Goal: Task Accomplishment & Management: Use online tool/utility

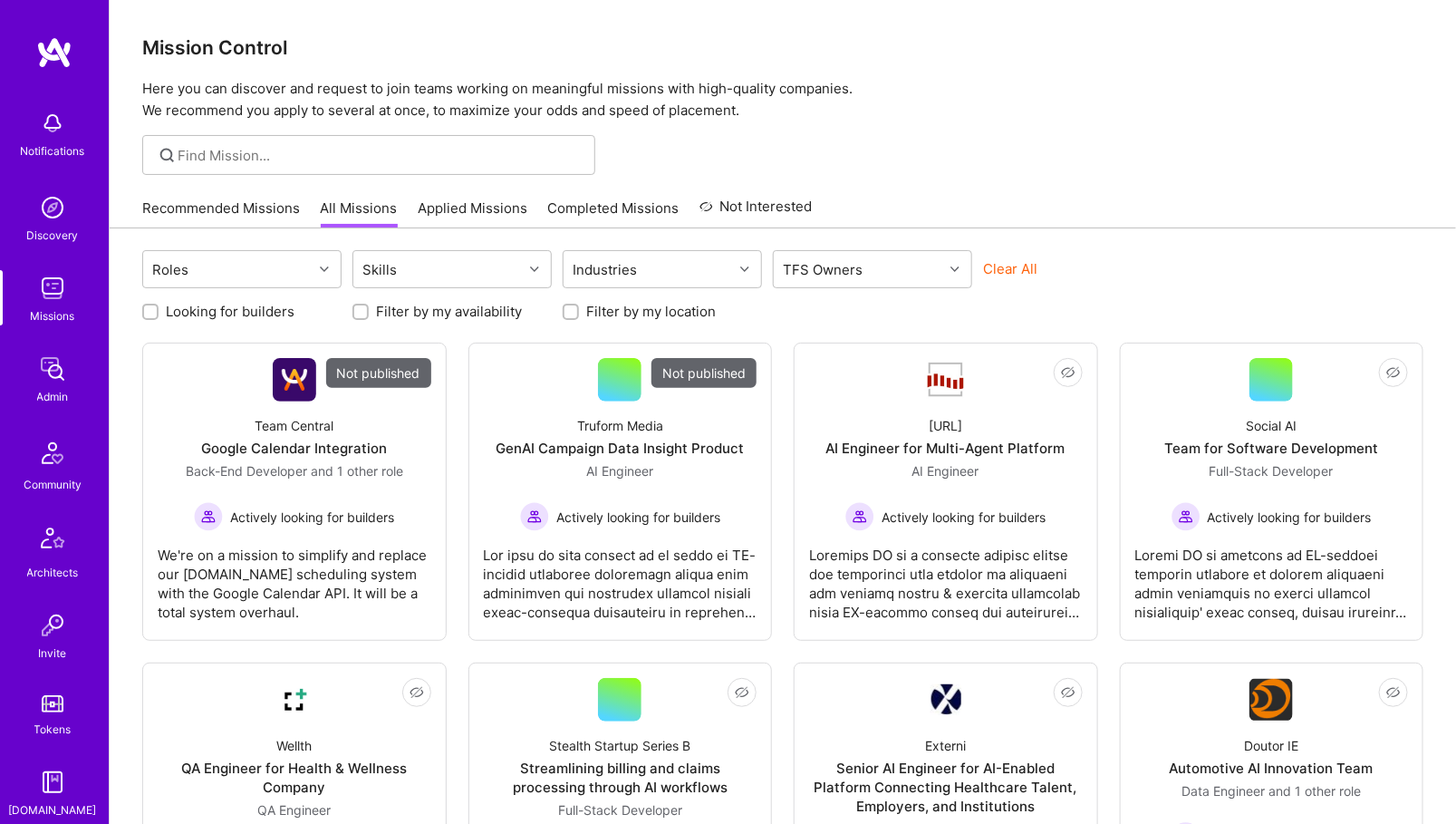
click at [49, 378] on img at bounding box center [52, 369] width 36 height 36
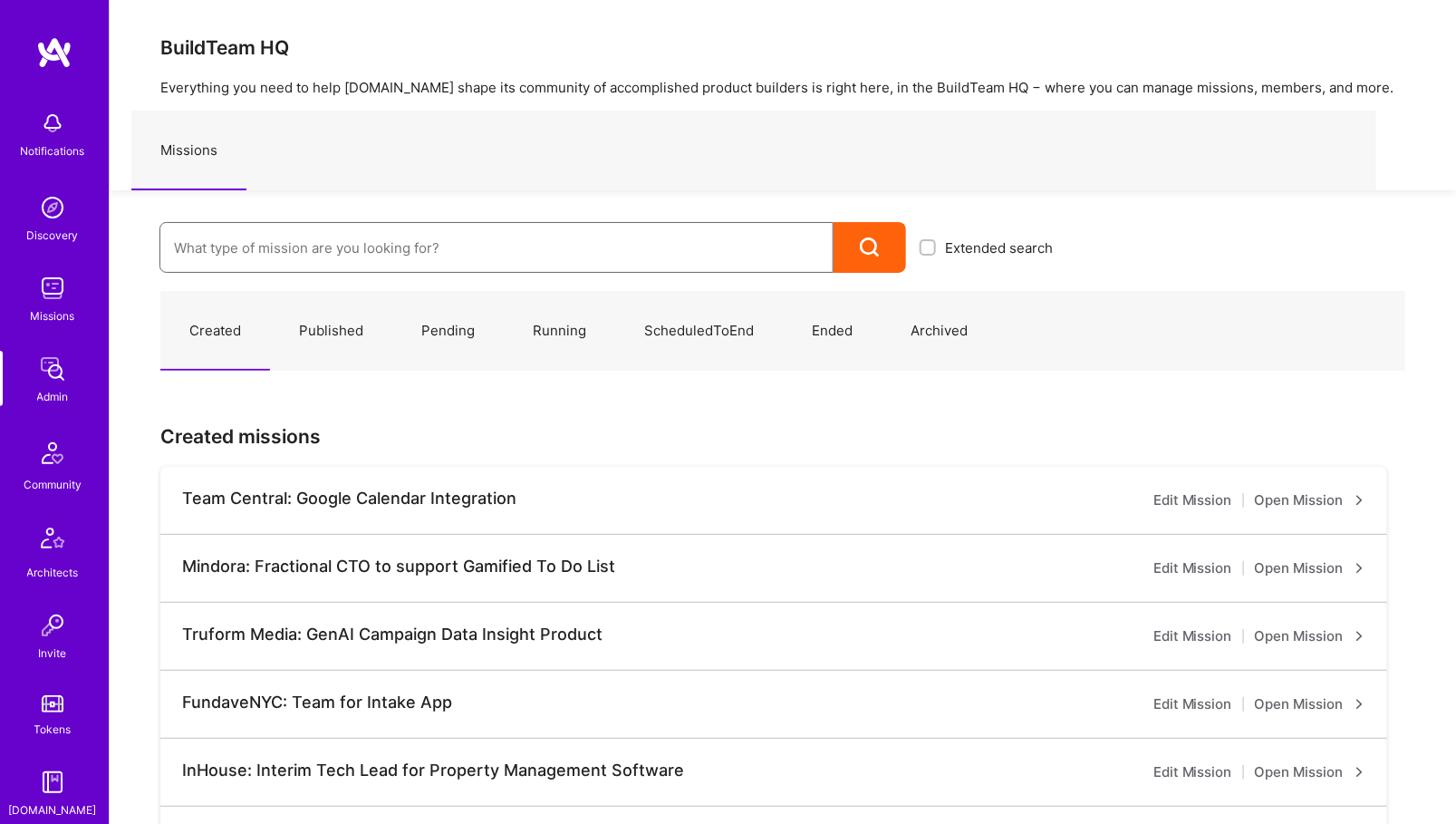
click at [288, 234] on input at bounding box center [496, 247] width 645 height 46
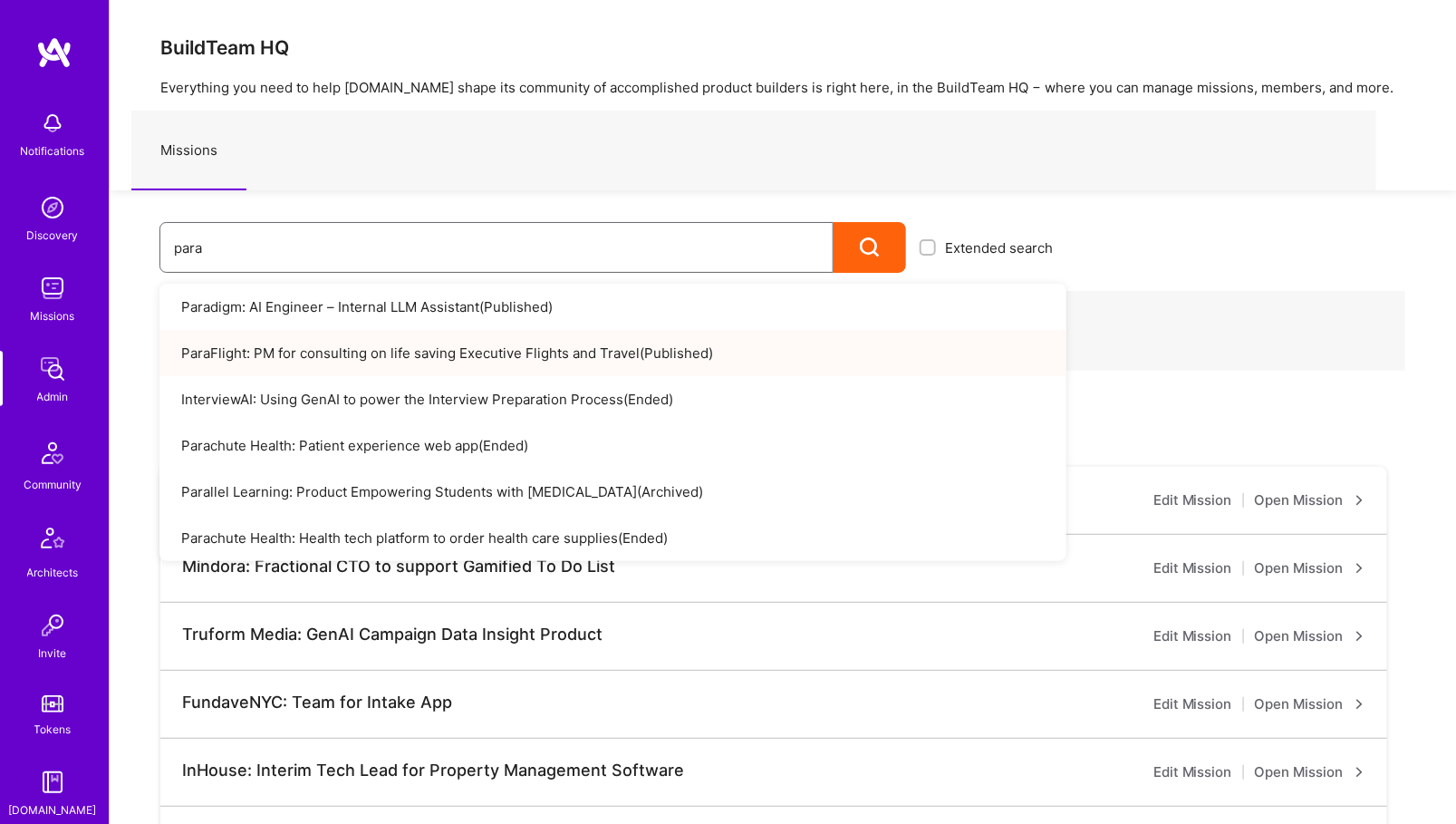
type input "para"
click at [393, 334] on link "ParaFlight: PM for consulting on life saving Executive Flights and Travel ( Pub…" at bounding box center [613, 353] width 907 height 46
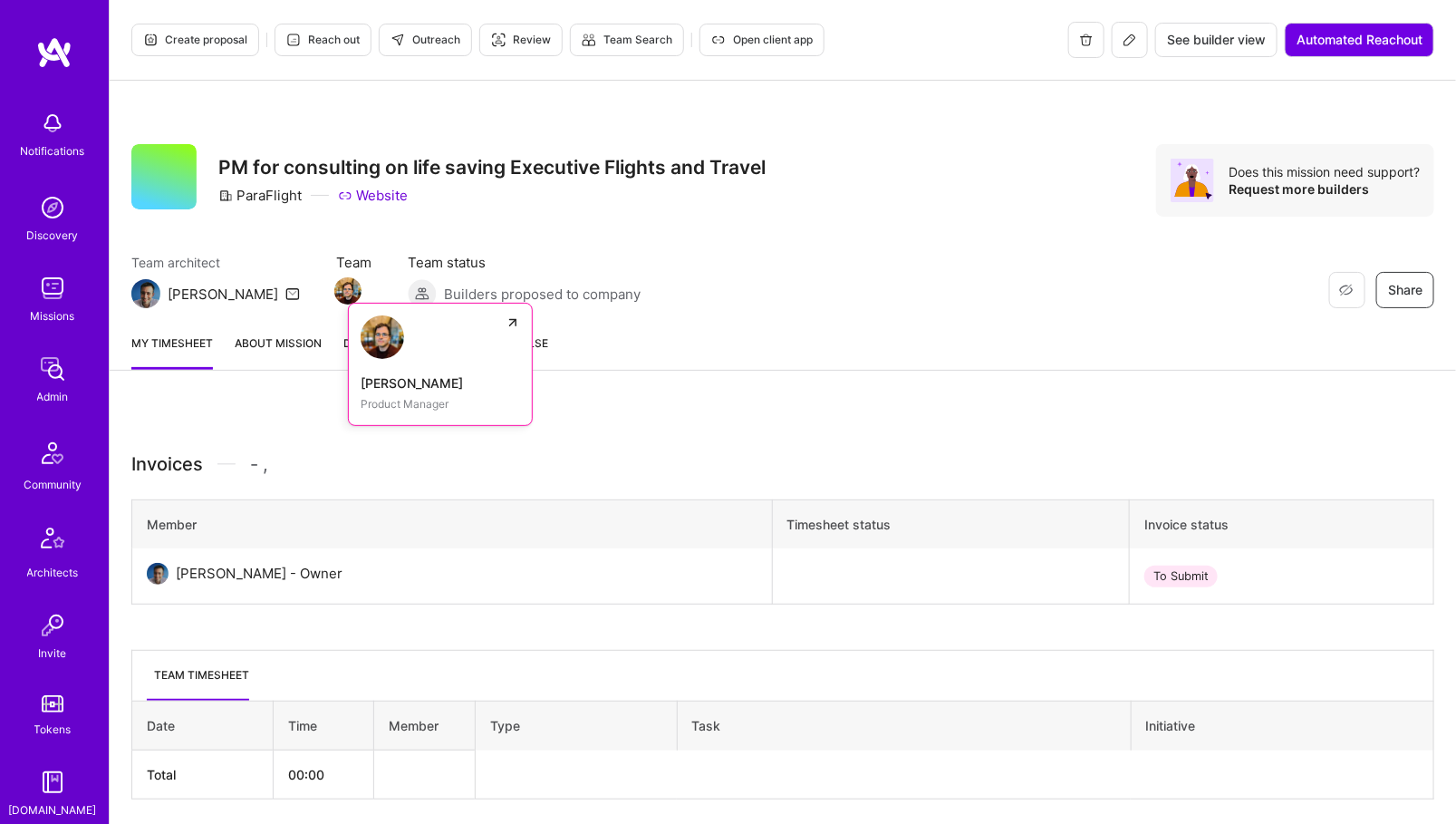
click at [334, 289] on img at bounding box center [348, 291] width 27 height 27
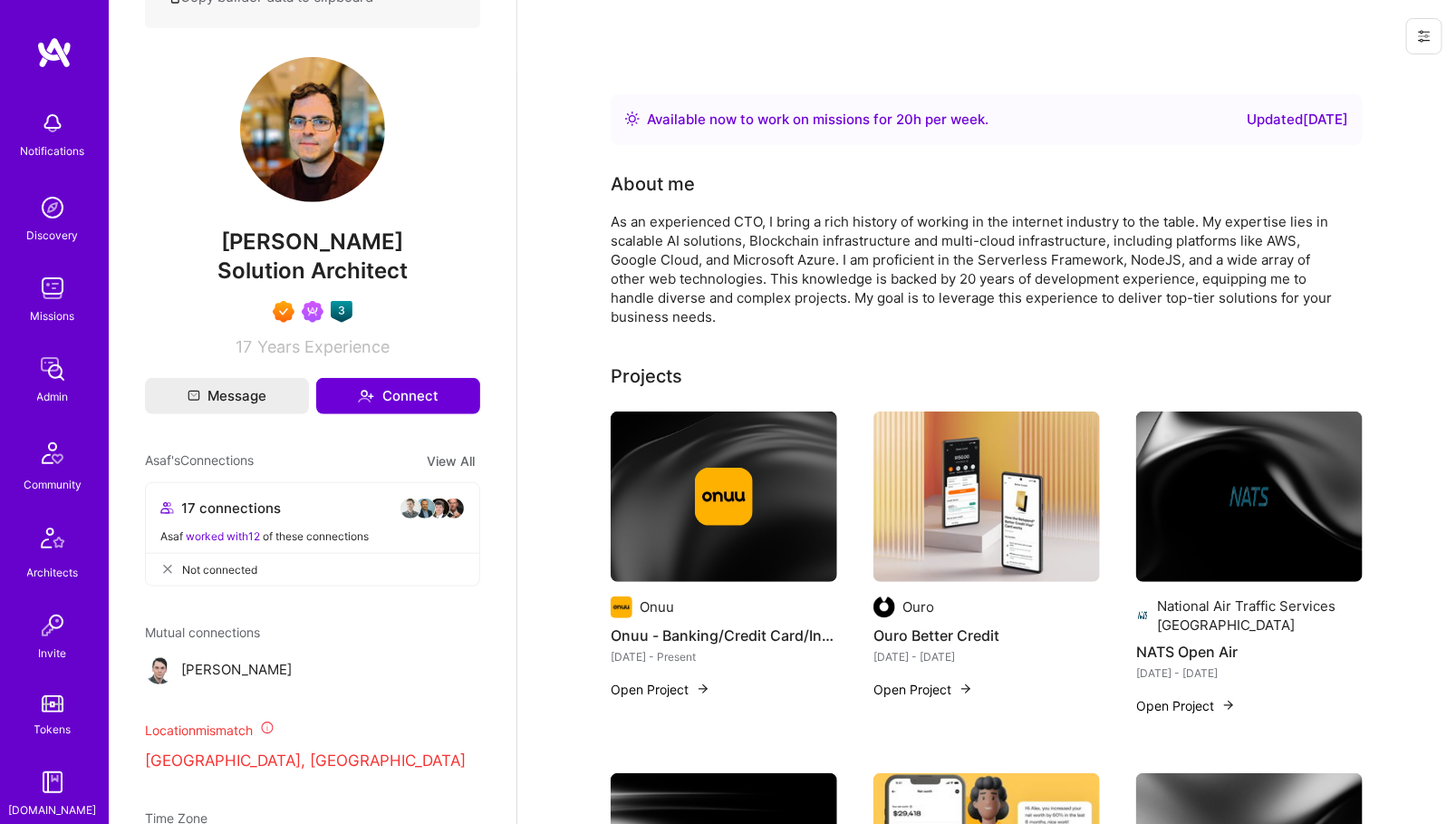
scroll to position [387, 0]
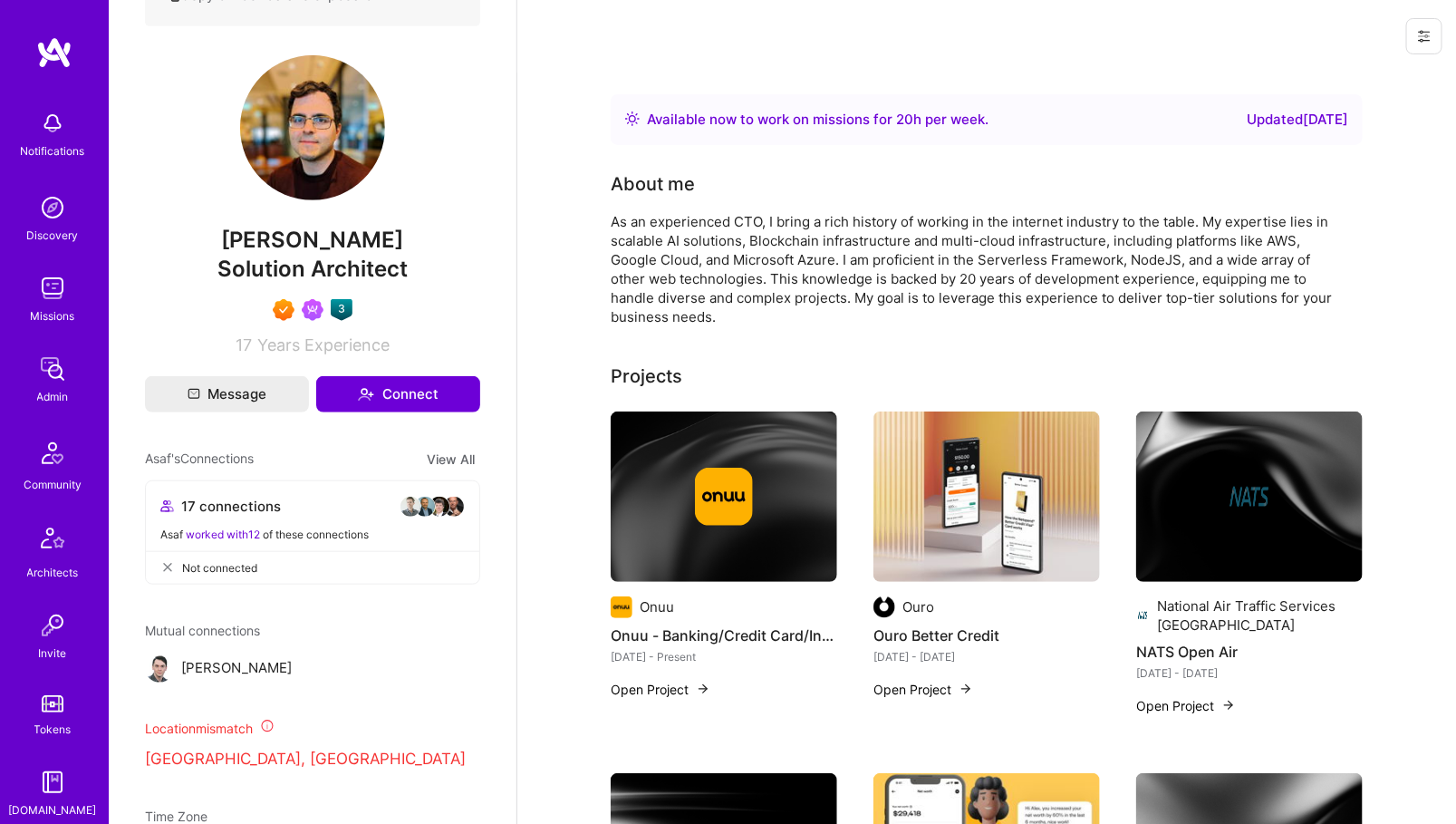
click at [51, 394] on div "Admin" at bounding box center [53, 396] width 31 height 19
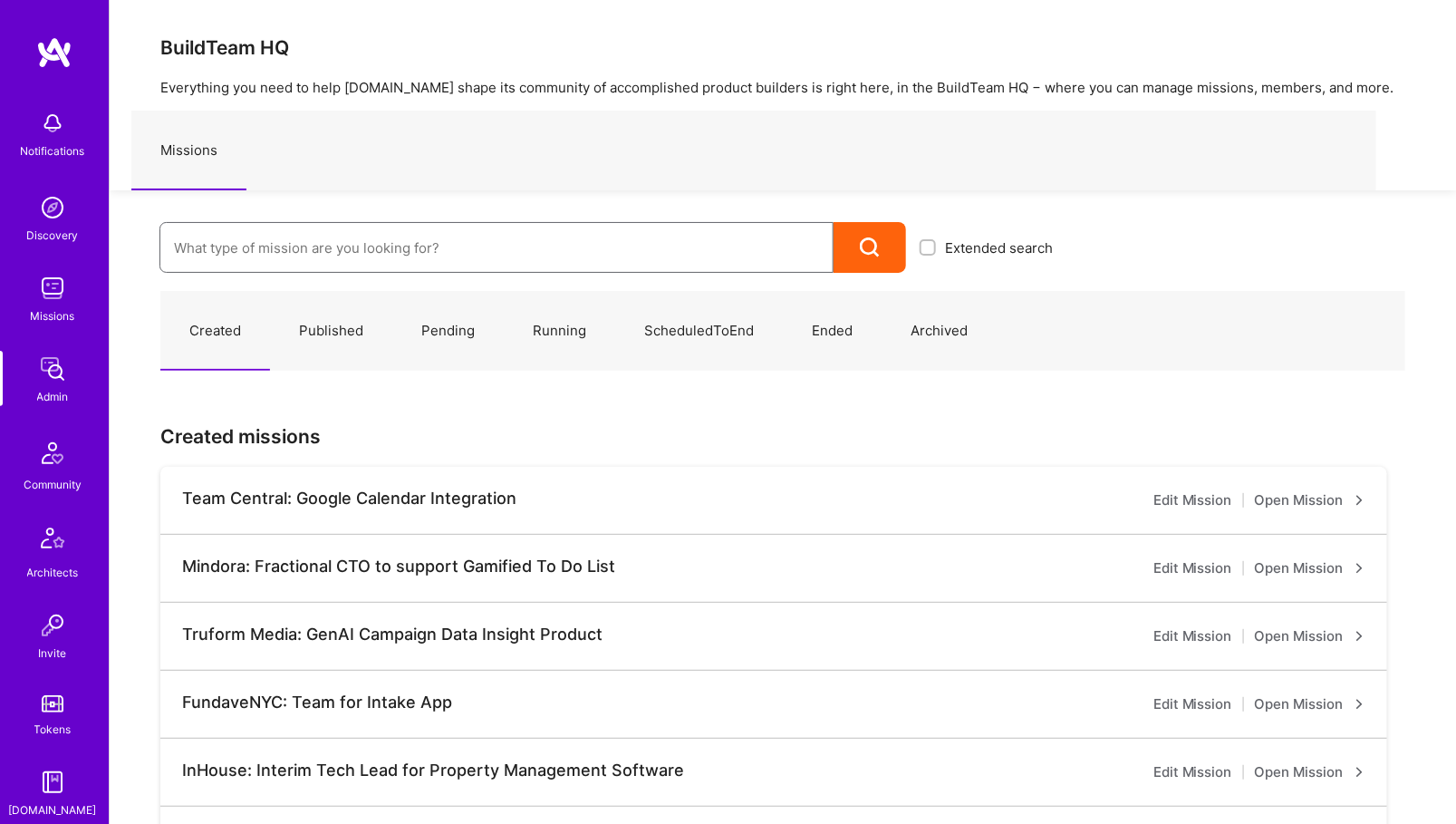
click at [401, 246] on input at bounding box center [496, 247] width 645 height 46
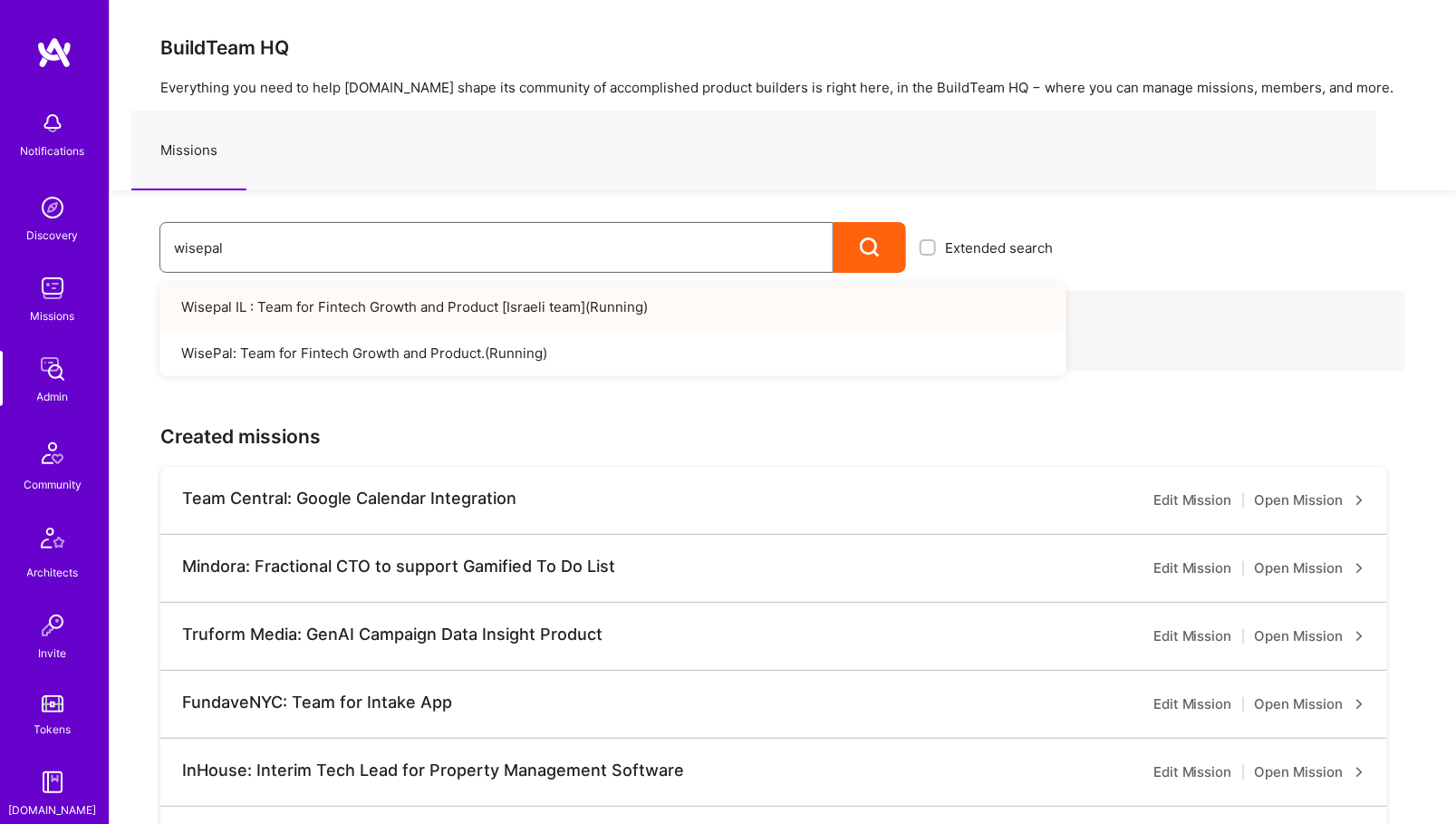
type input "wisepal"
click at [424, 312] on link "Wisepal IL : Team for Fintech Growth and Product [Israeli team] ( Running )" at bounding box center [613, 306] width 907 height 46
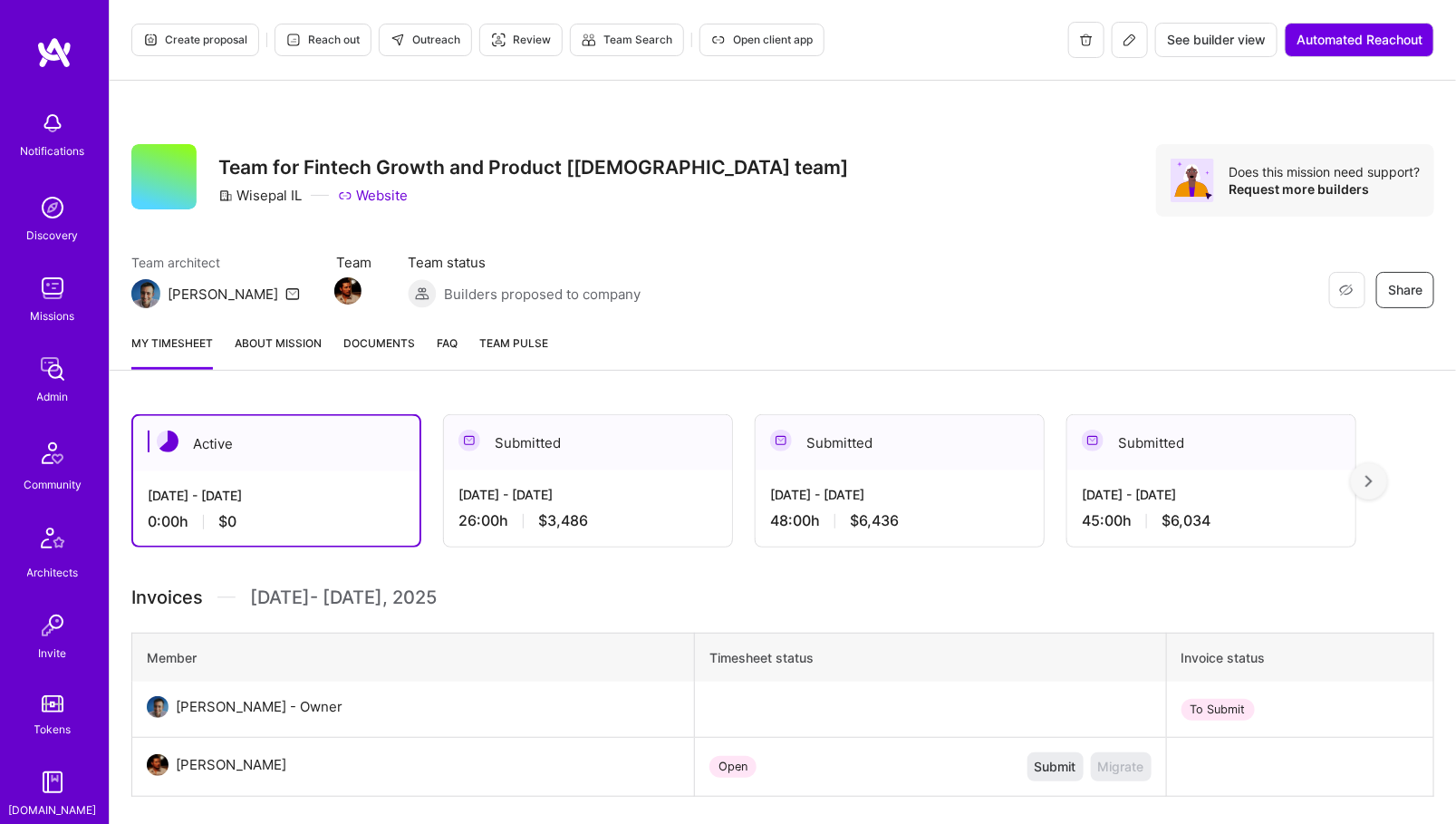
click at [68, 366] on img at bounding box center [52, 369] width 36 height 36
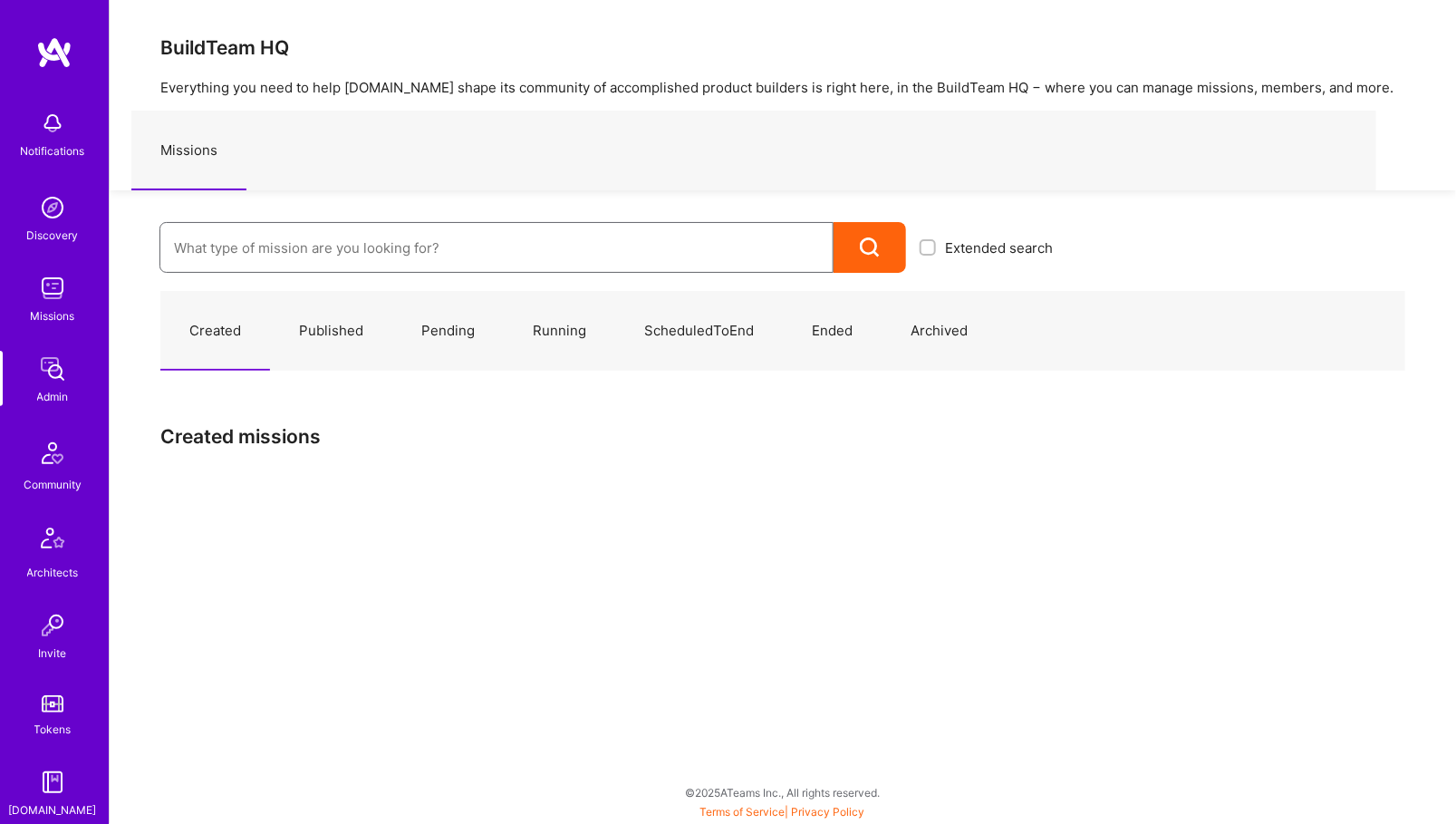
click at [289, 244] on input at bounding box center [496, 247] width 645 height 46
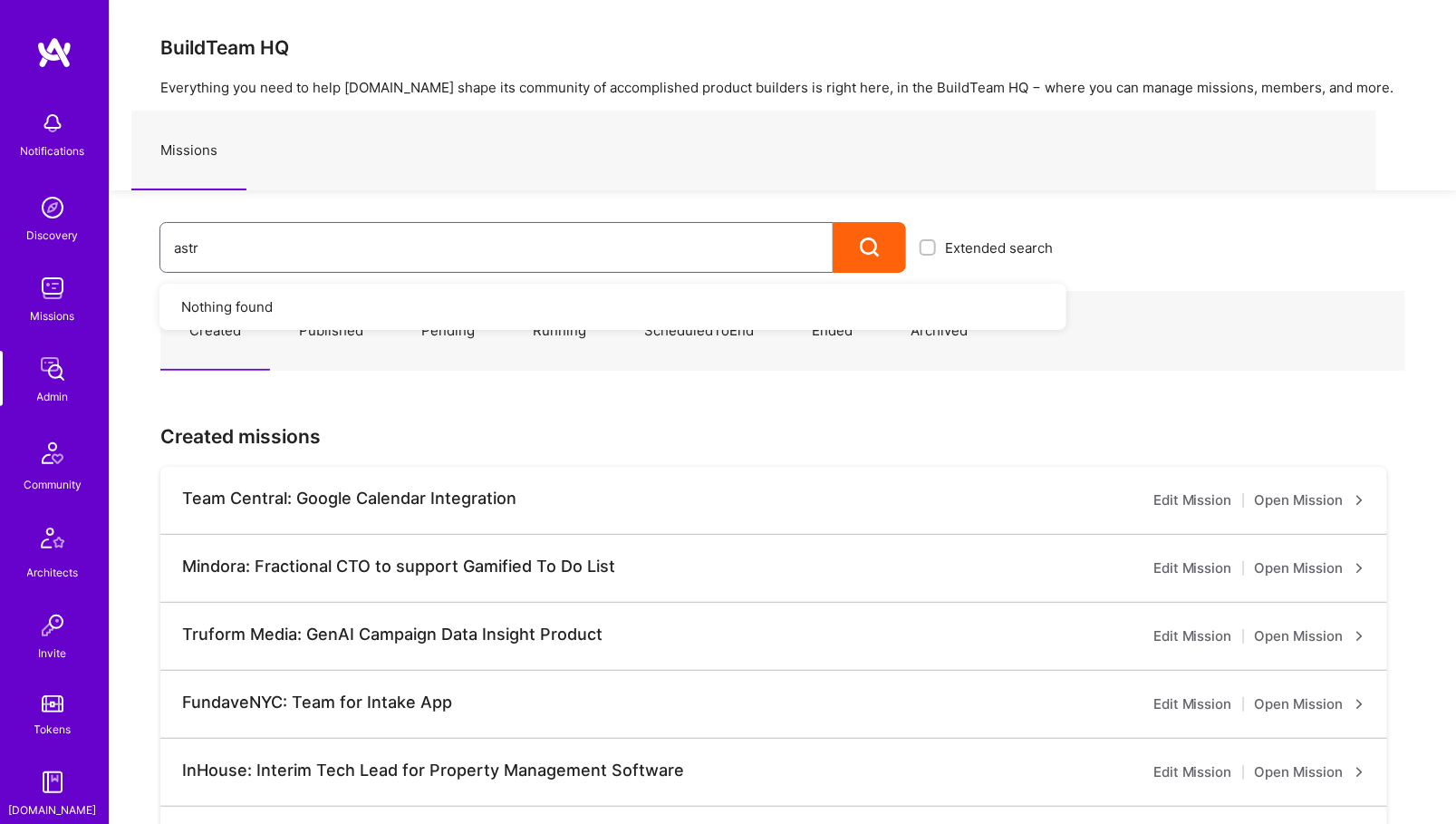
type input "astra"
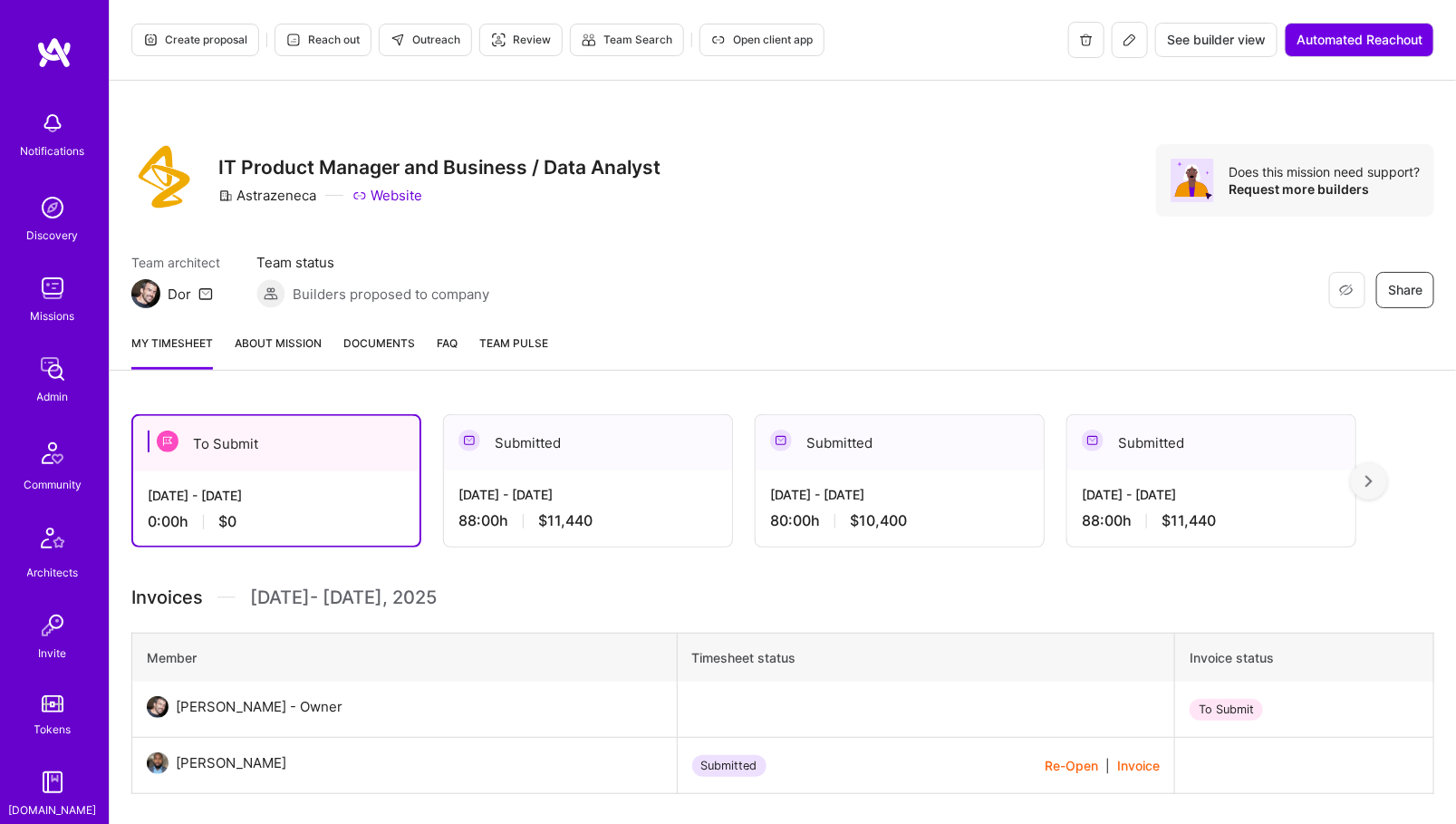
click at [563, 507] on div "Jun 16 - Jun 30, 2025 88:00 h $11,440" at bounding box center [587, 507] width 288 height 74
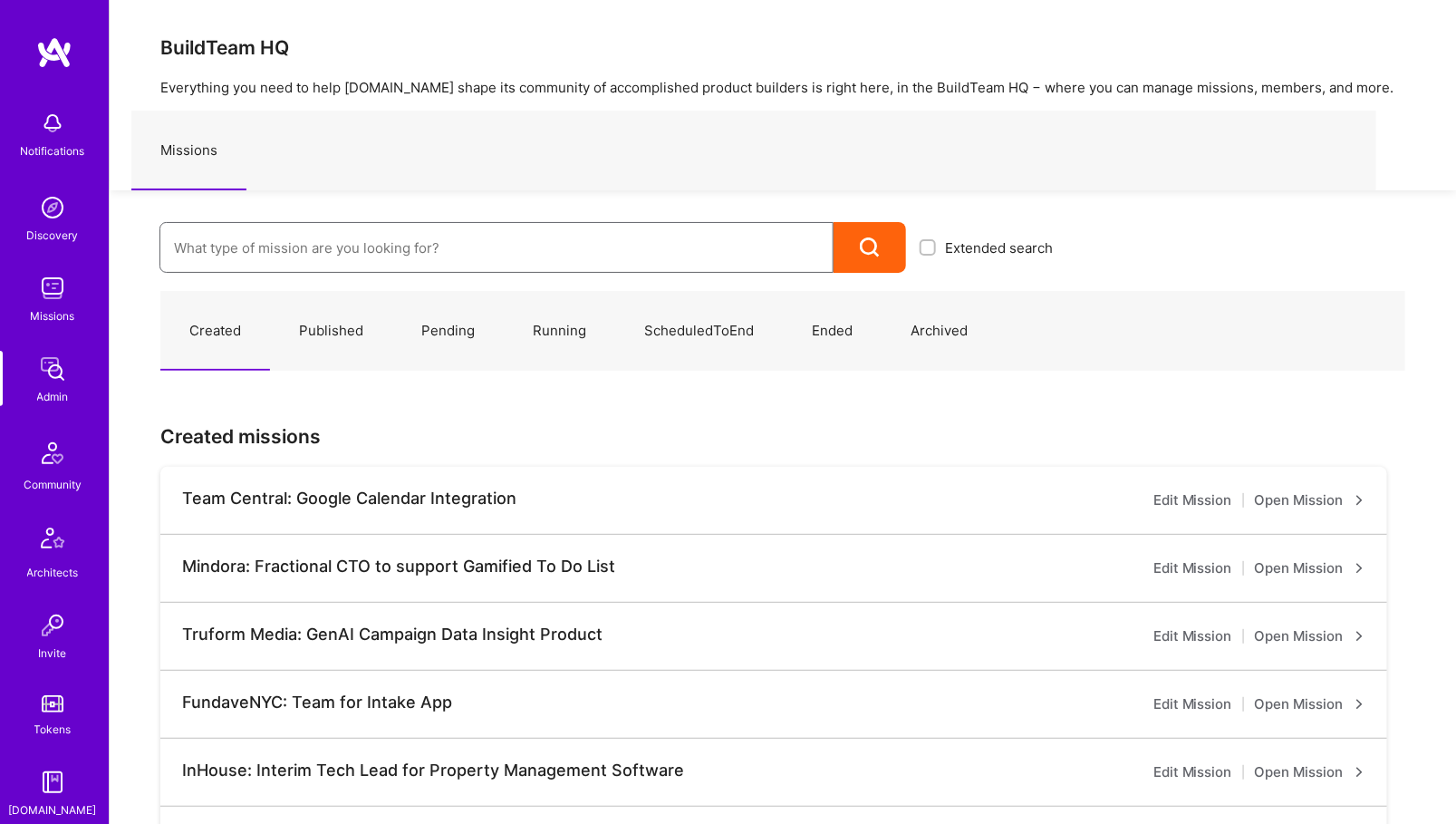
click at [306, 255] on input at bounding box center [496, 247] width 645 height 46
type input "astra"
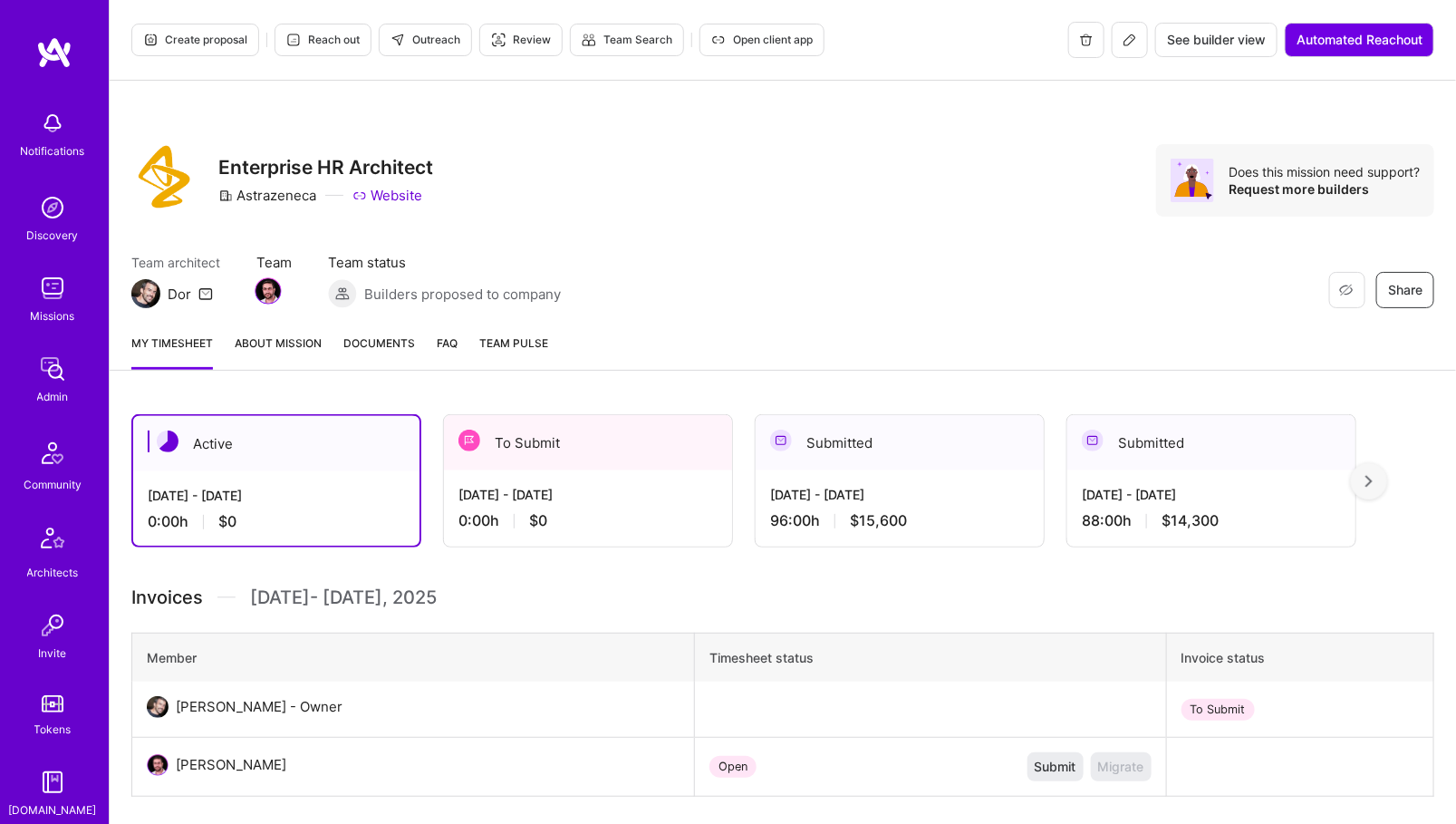
click at [1134, 46] on icon at bounding box center [1130, 39] width 15 height 15
